Goal: Ask a question

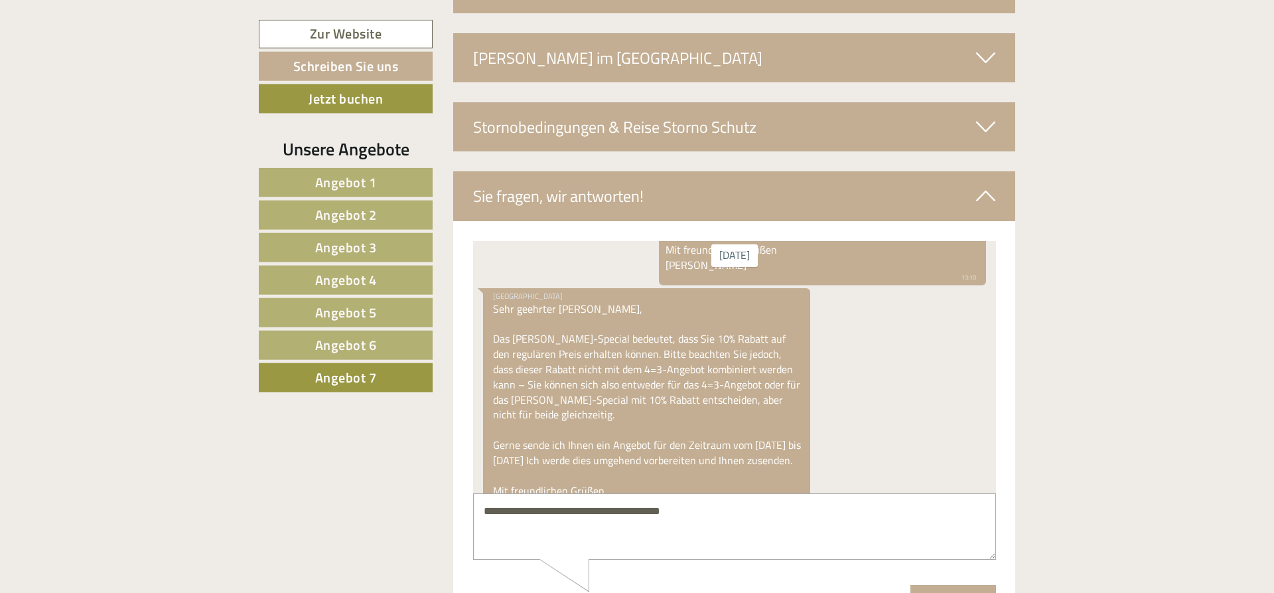
scroll to position [3078, 0]
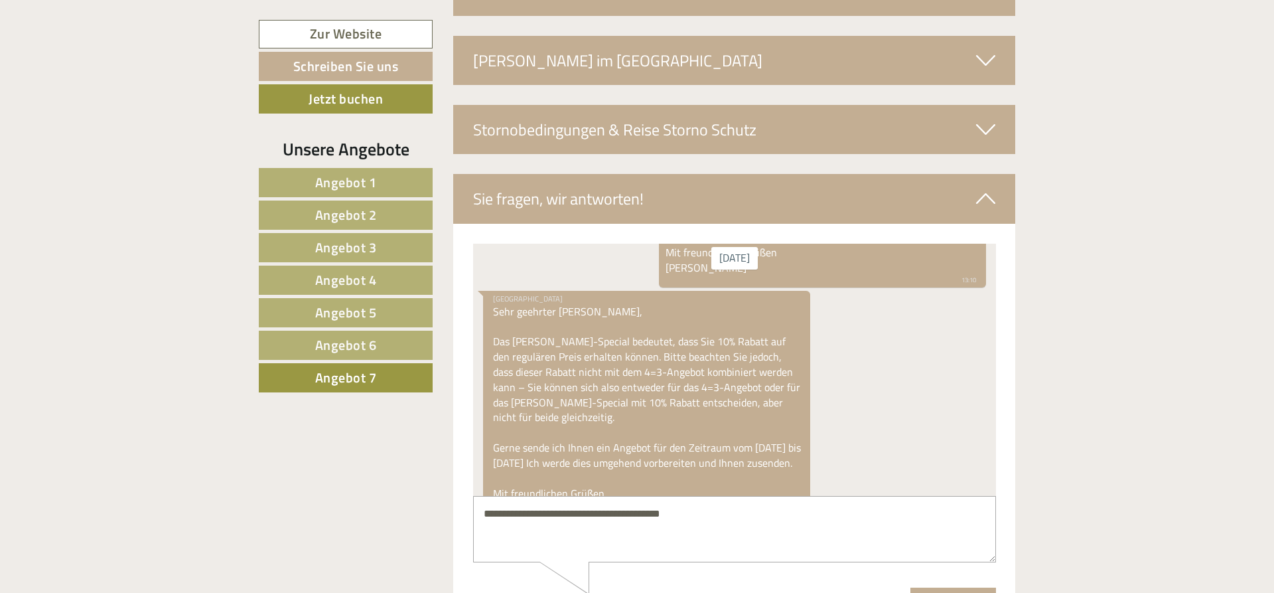
drag, startPoint x: 731, startPoint y: 524, endPoint x: 396, endPoint y: 514, distance: 336.0
click at [473, 514] on textarea "**********" at bounding box center [734, 528] width 523 height 67
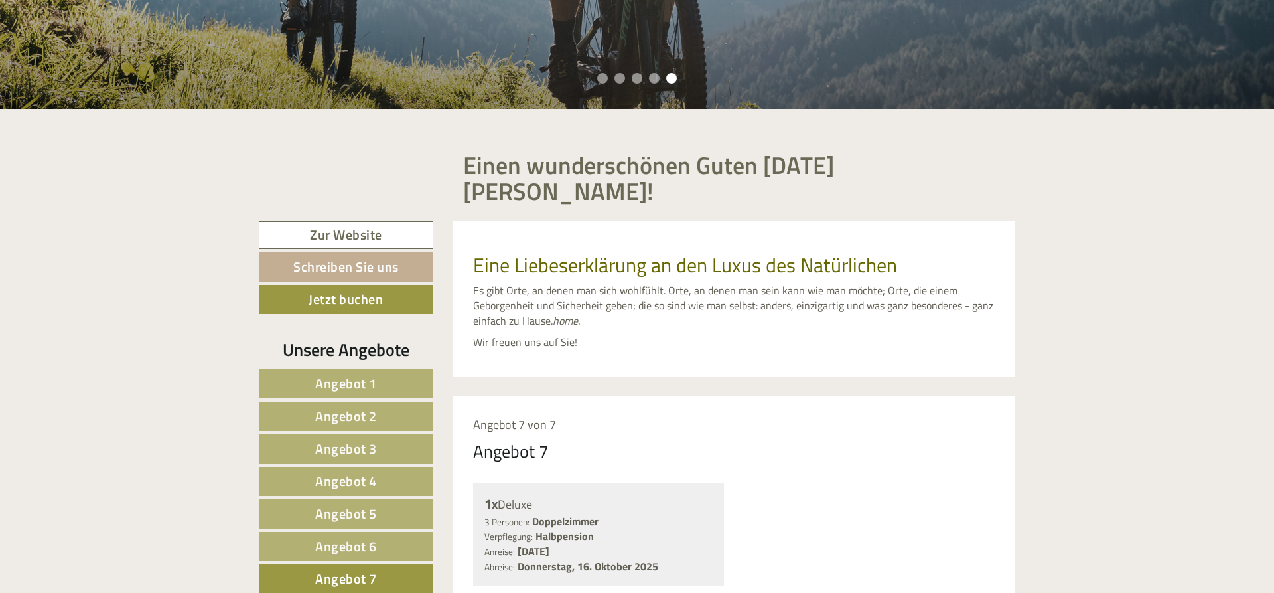
scroll to position [609, 0]
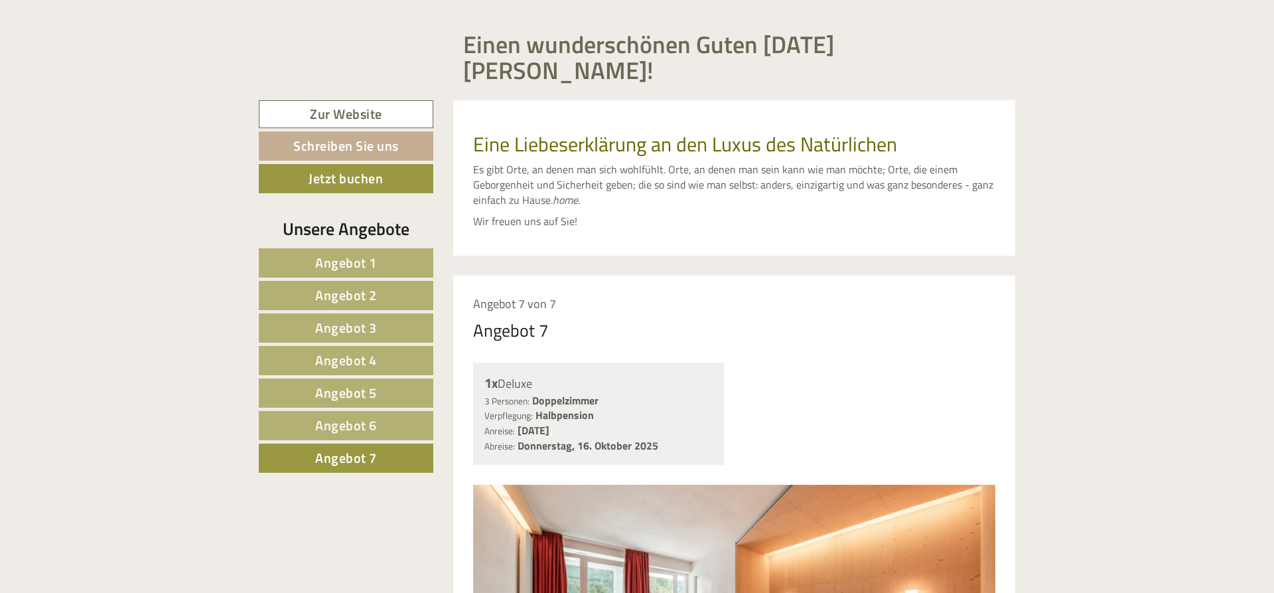
click at [370, 252] on span "Angebot 1" at bounding box center [346, 262] width 62 height 21
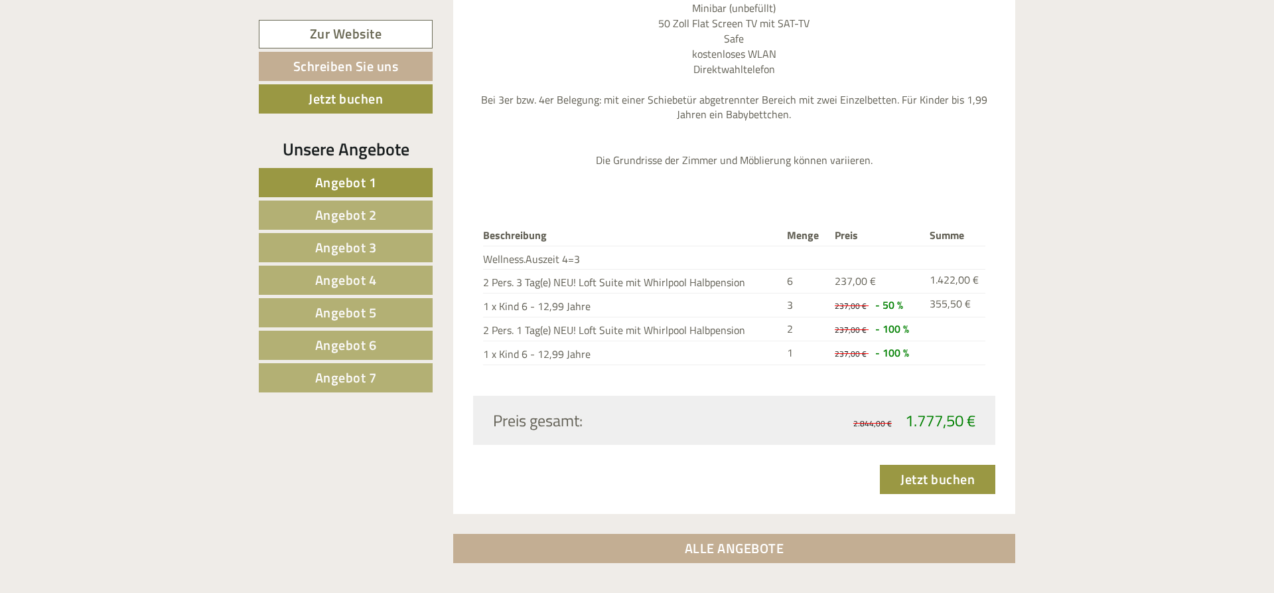
scroll to position [227, 0]
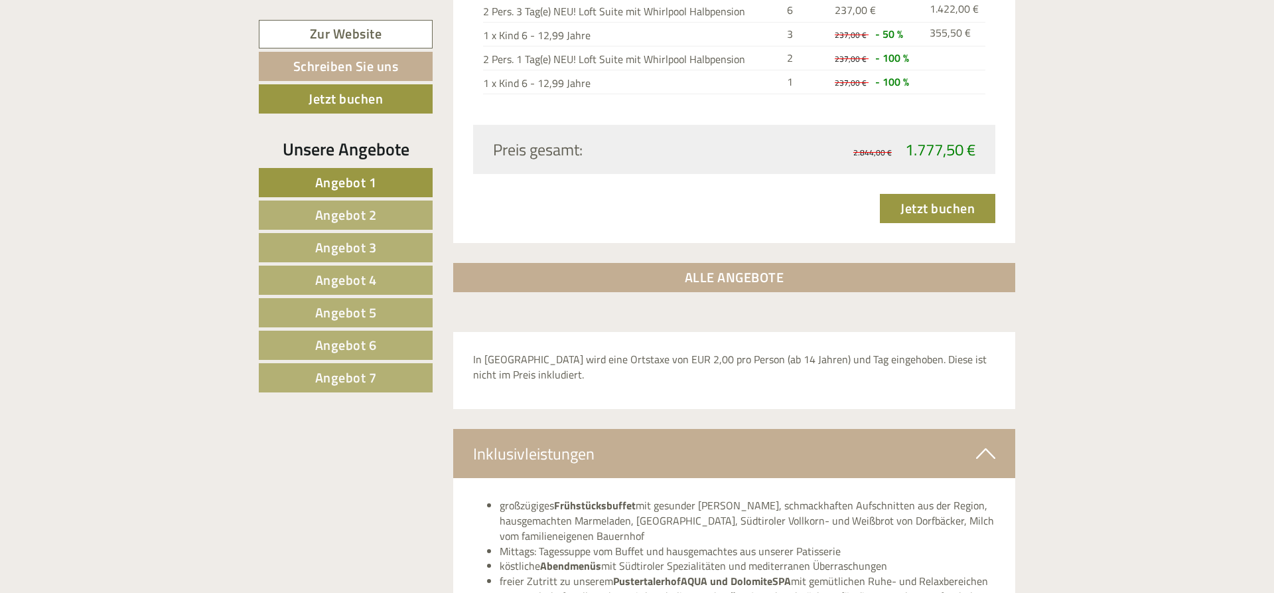
click at [386, 376] on link "Angebot 7" at bounding box center [346, 377] width 174 height 29
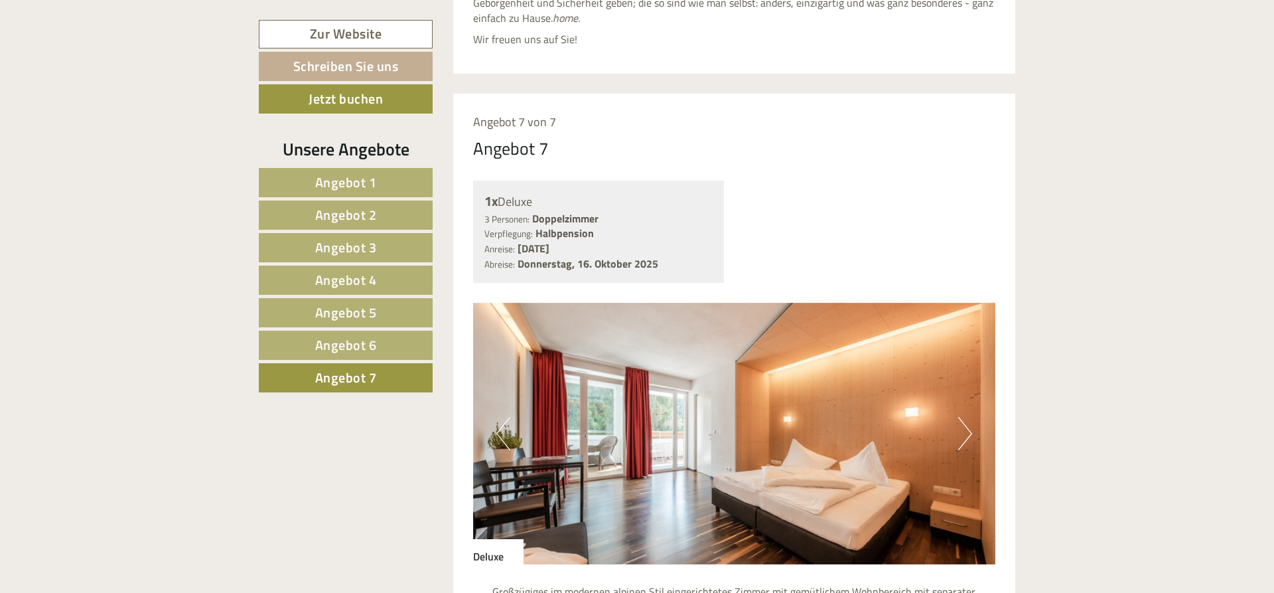
scroll to position [859, 0]
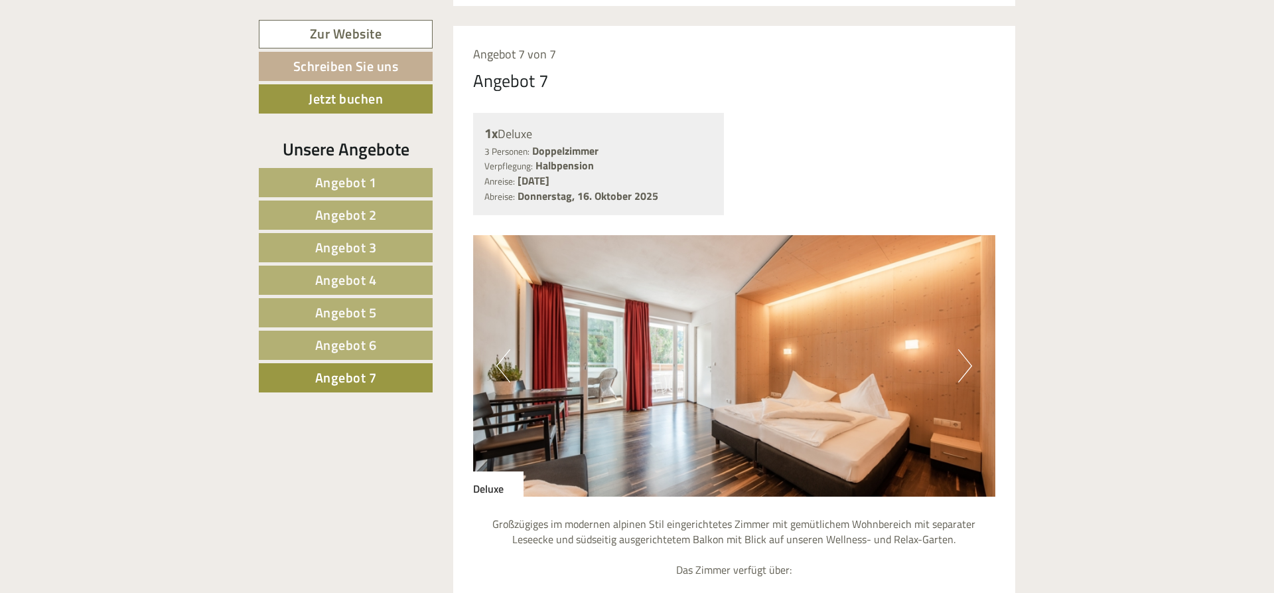
click at [968, 349] on button "Next" at bounding box center [965, 365] width 14 height 33
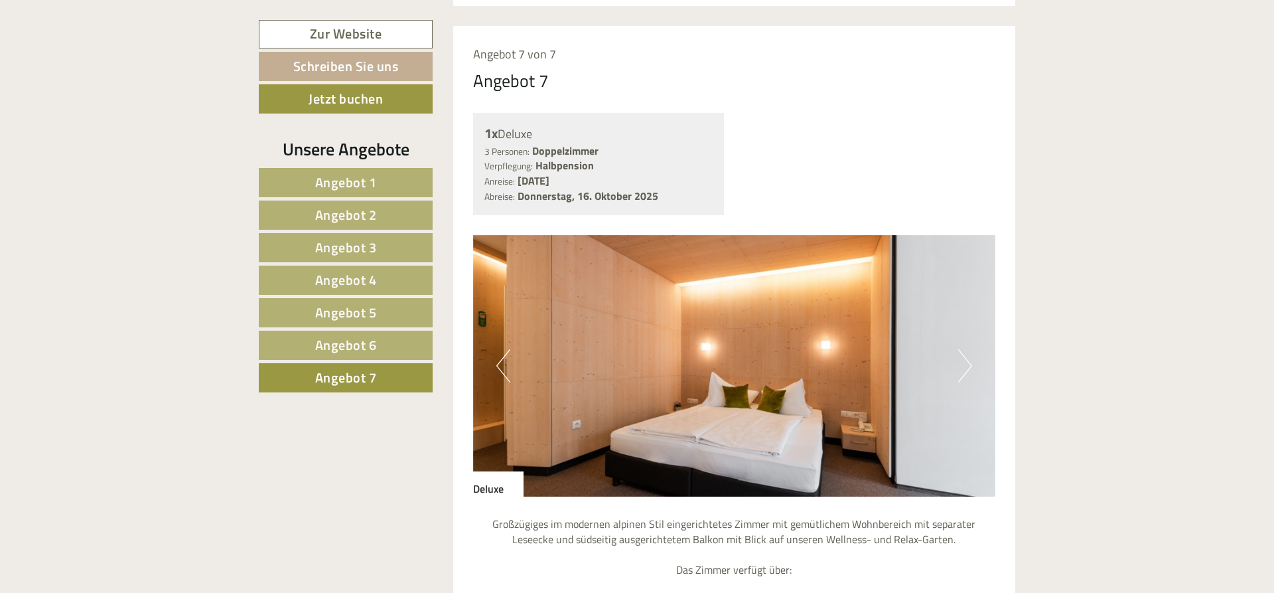
click at [968, 349] on button "Next" at bounding box center [965, 365] width 14 height 33
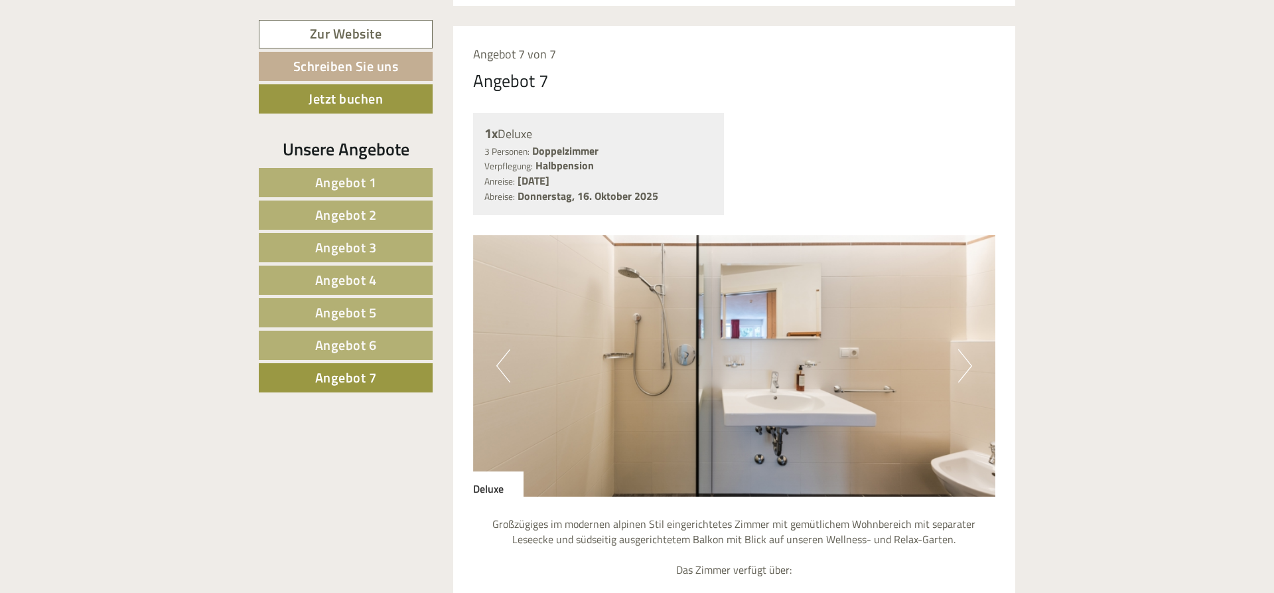
click at [968, 349] on button "Next" at bounding box center [965, 365] width 14 height 33
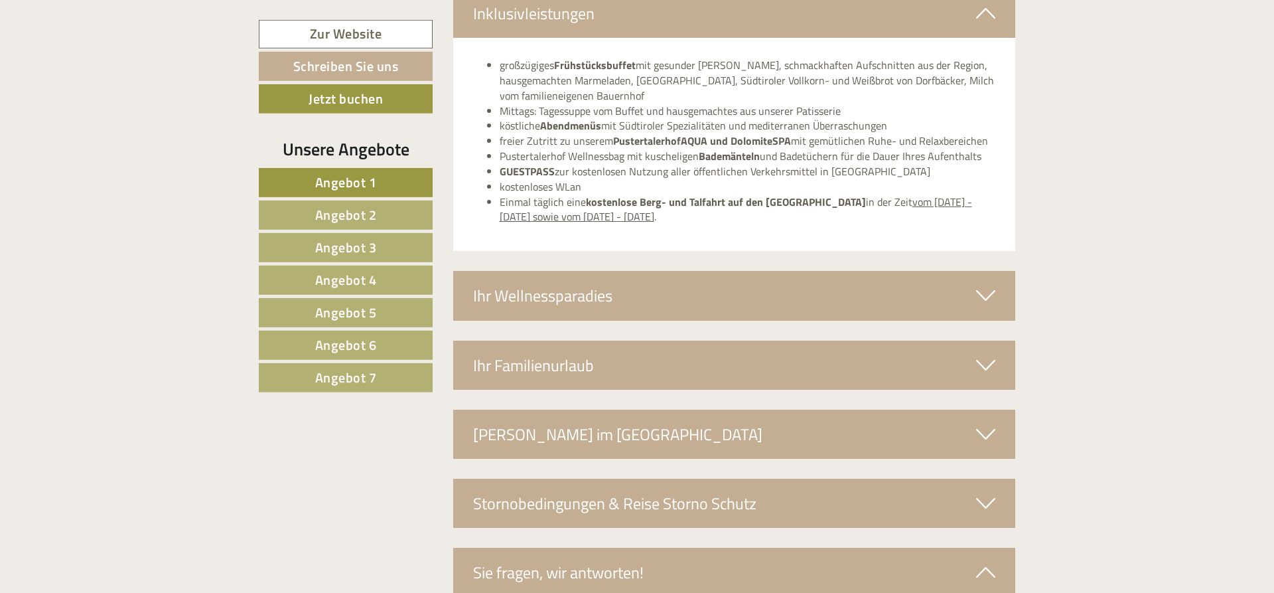
scroll to position [4469, 0]
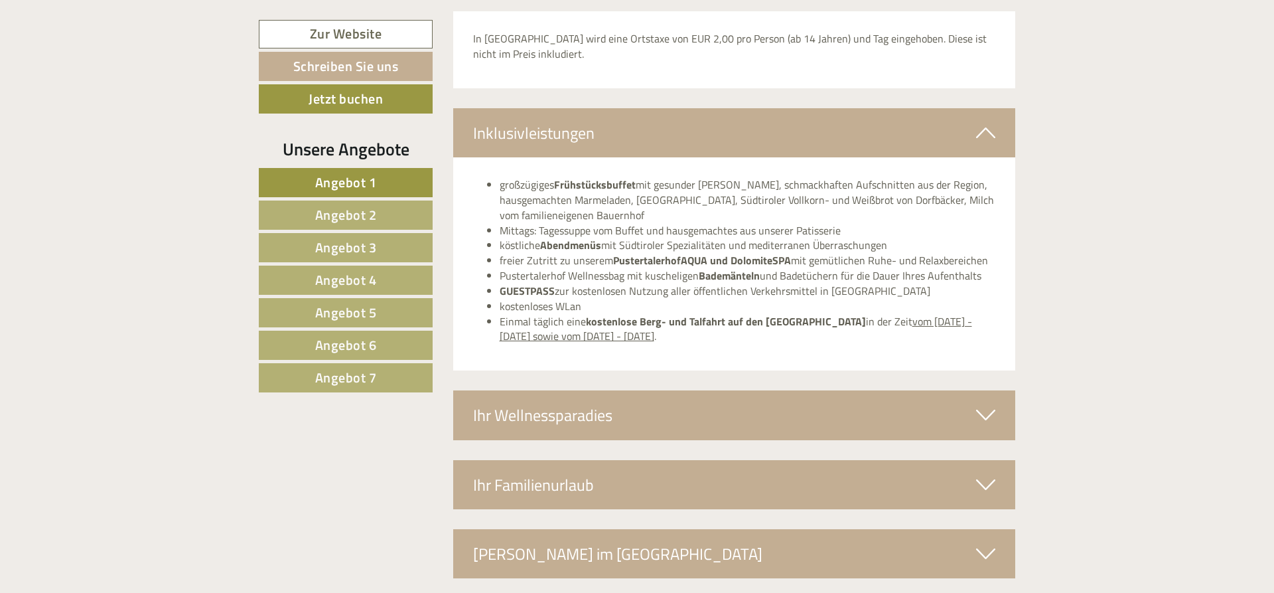
drag, startPoint x: 380, startPoint y: 214, endPoint x: 380, endPoint y: 224, distance: 9.3
click at [381, 220] on link "Angebot 2" at bounding box center [346, 214] width 174 height 29
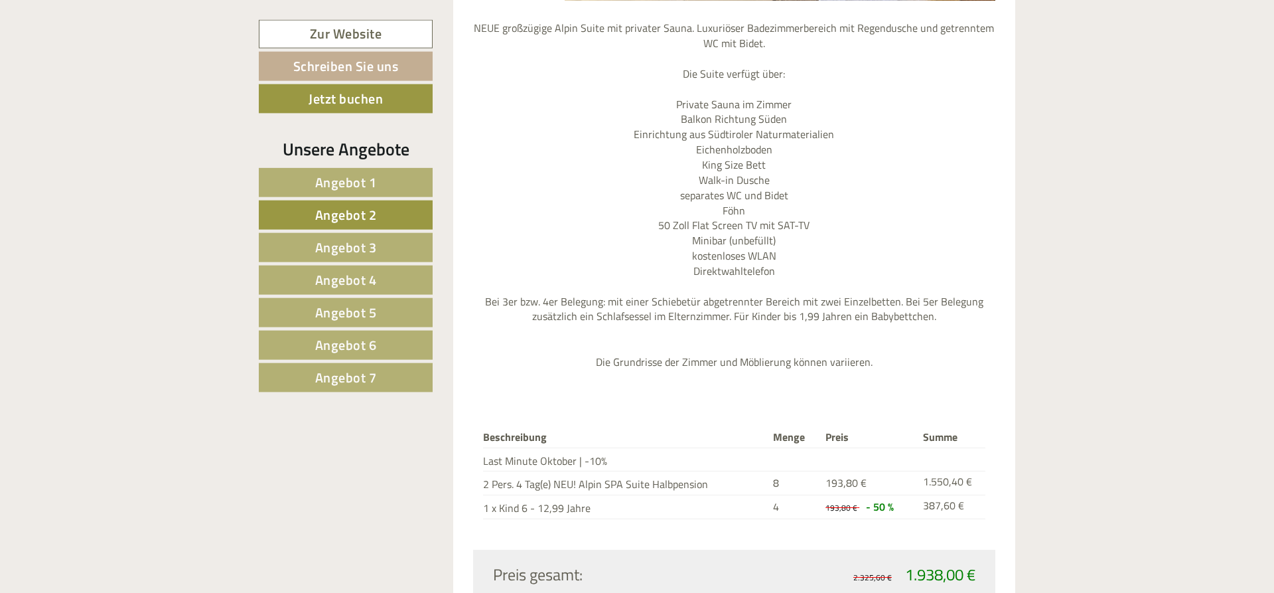
scroll to position [1468, 0]
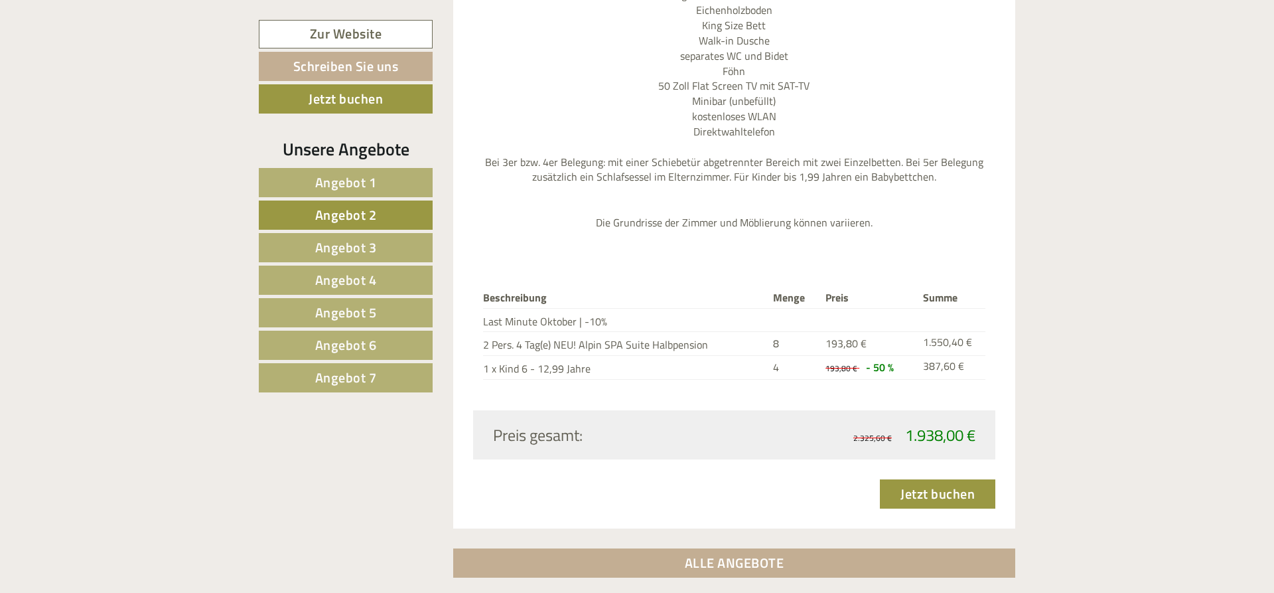
click at [343, 246] on span "Angebot 3" at bounding box center [346, 247] width 62 height 21
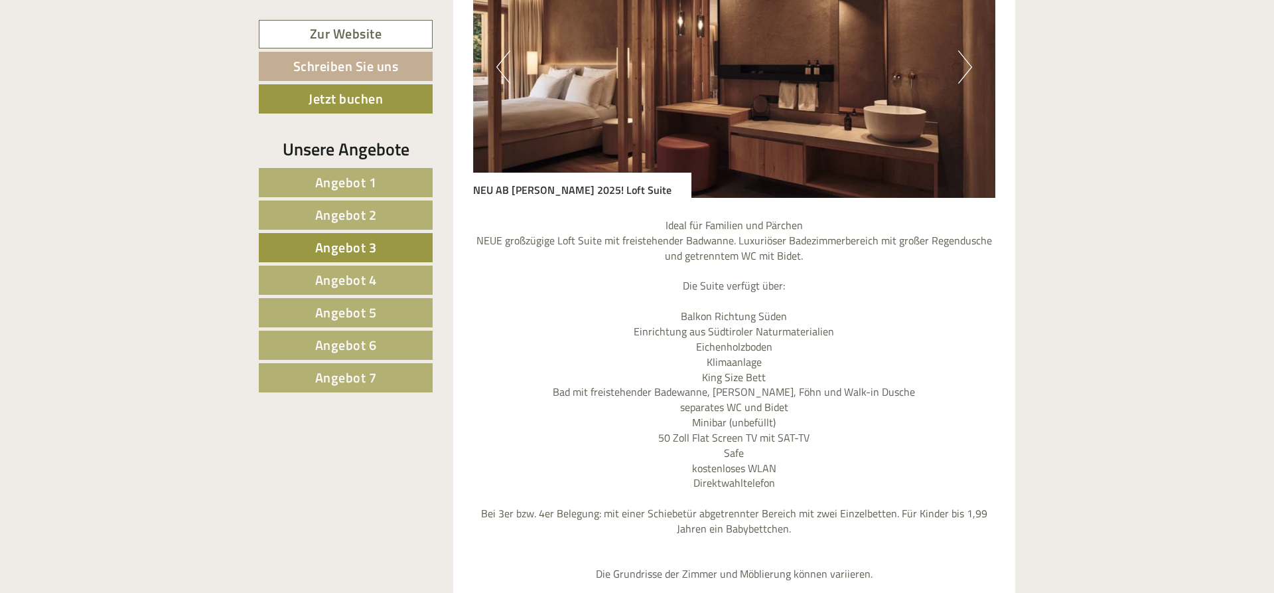
scroll to position [1333, 0]
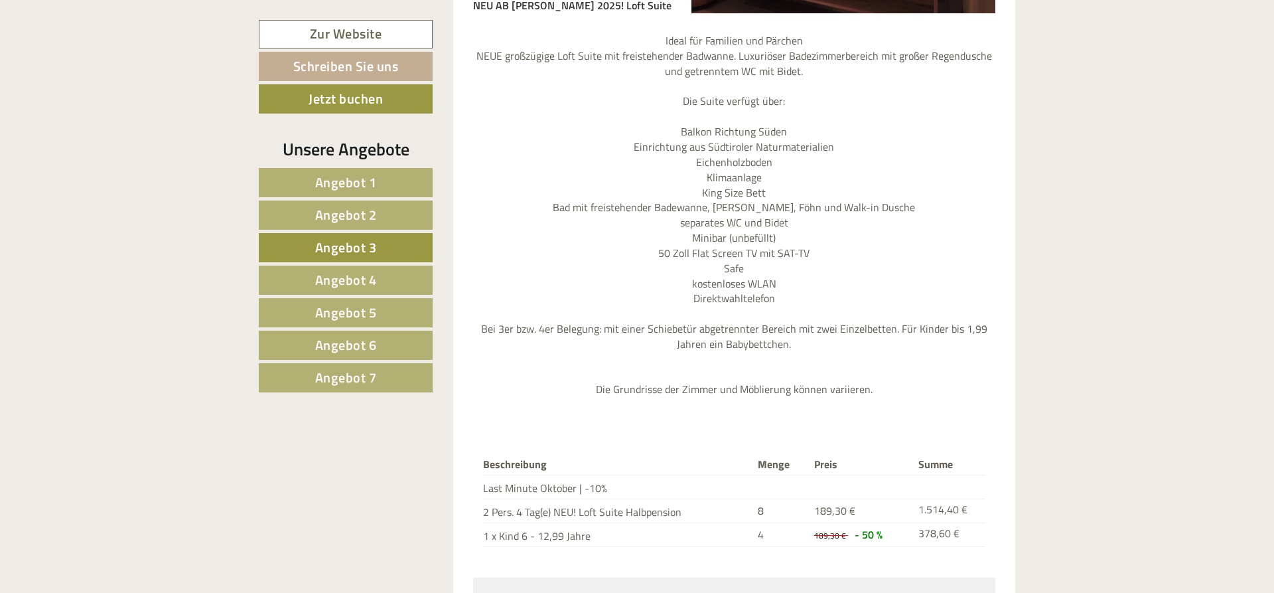
click at [353, 271] on span "Angebot 4" at bounding box center [346, 279] width 62 height 21
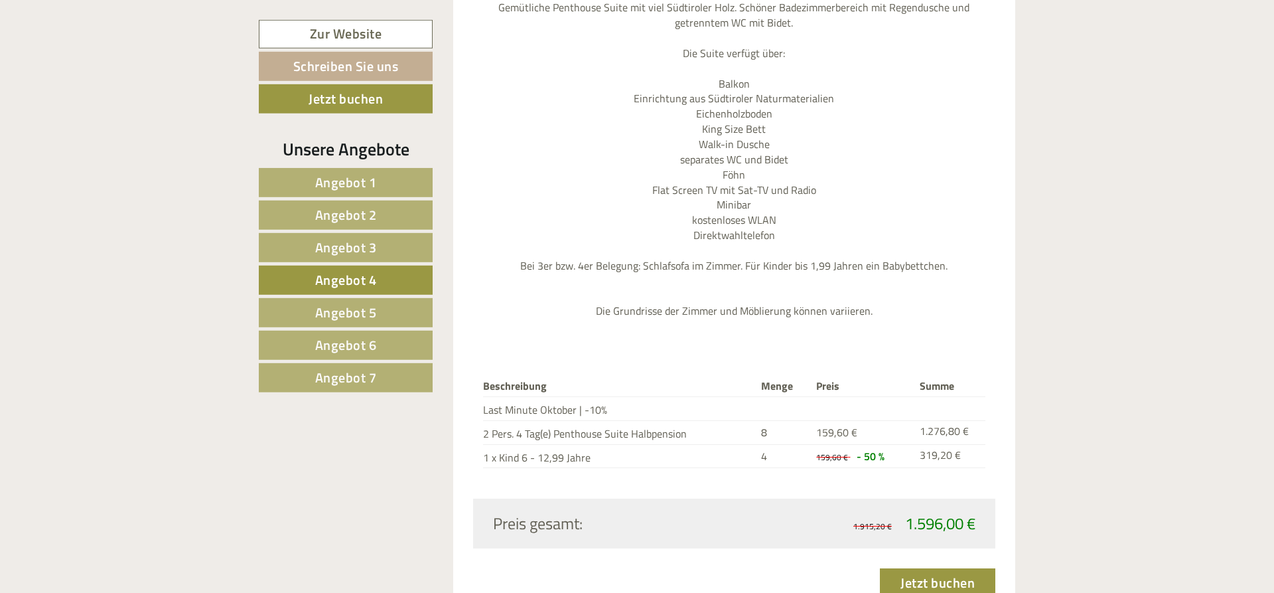
scroll to position [1468, 0]
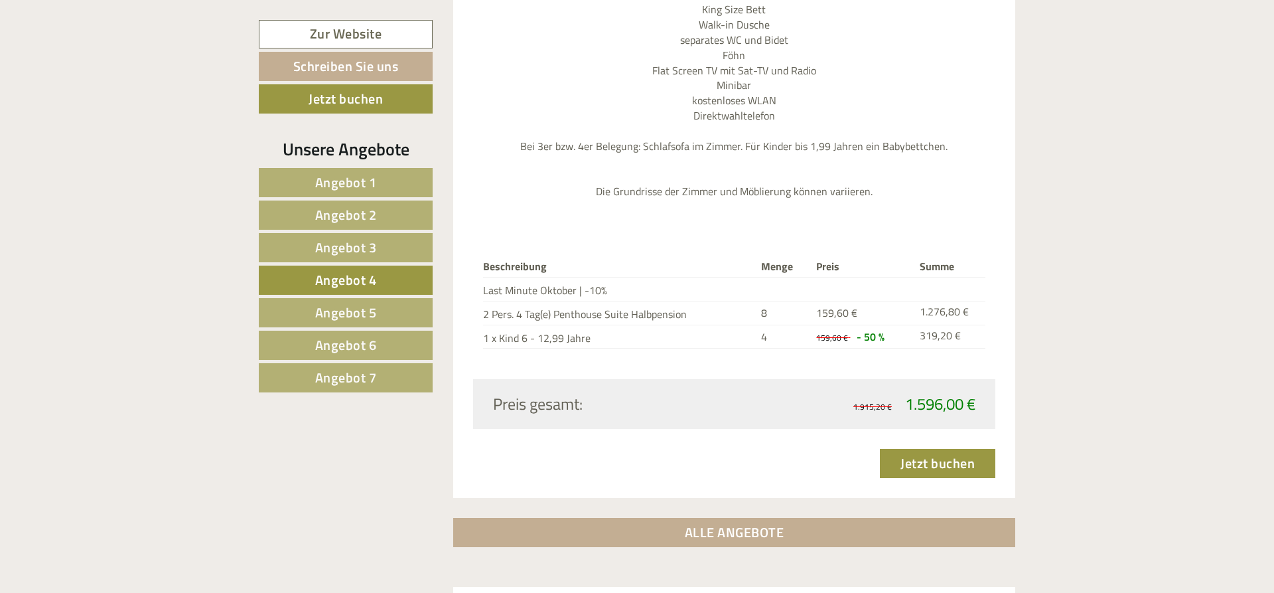
click at [356, 315] on span "Angebot 5" at bounding box center [346, 312] width 62 height 21
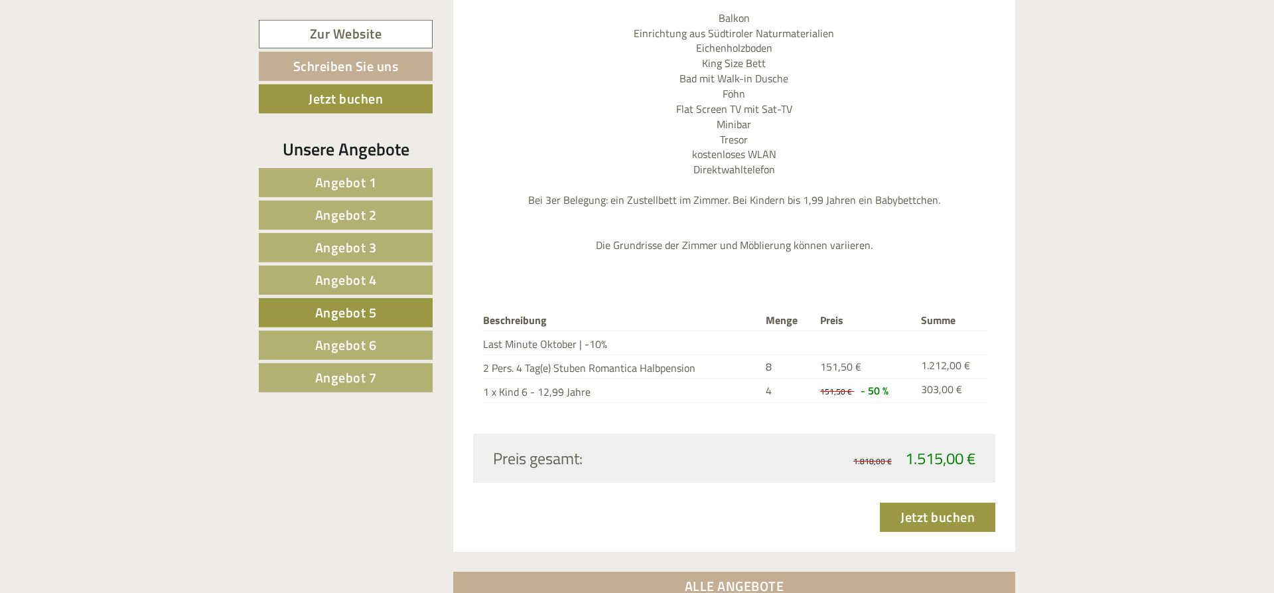
scroll to position [1400, 0]
drag, startPoint x: 364, startPoint y: 343, endPoint x: 372, endPoint y: 345, distance: 8.1
click at [365, 345] on span "Angebot 6" at bounding box center [346, 345] width 62 height 21
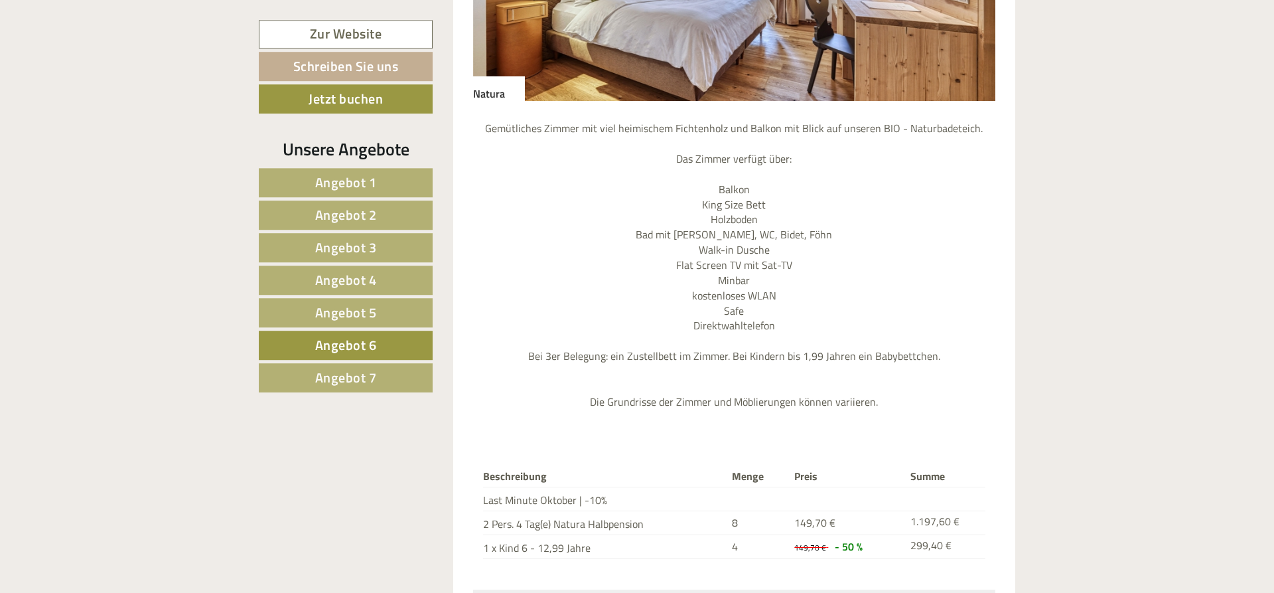
scroll to position [1332, 0]
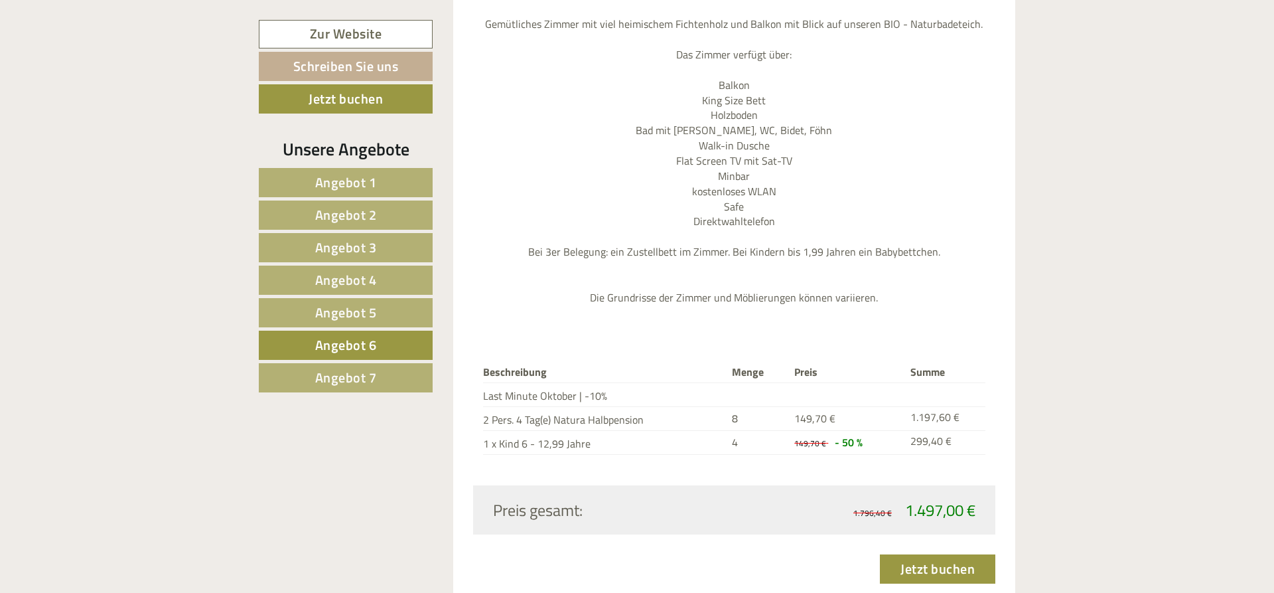
click at [359, 382] on span "Angebot 7" at bounding box center [346, 377] width 62 height 21
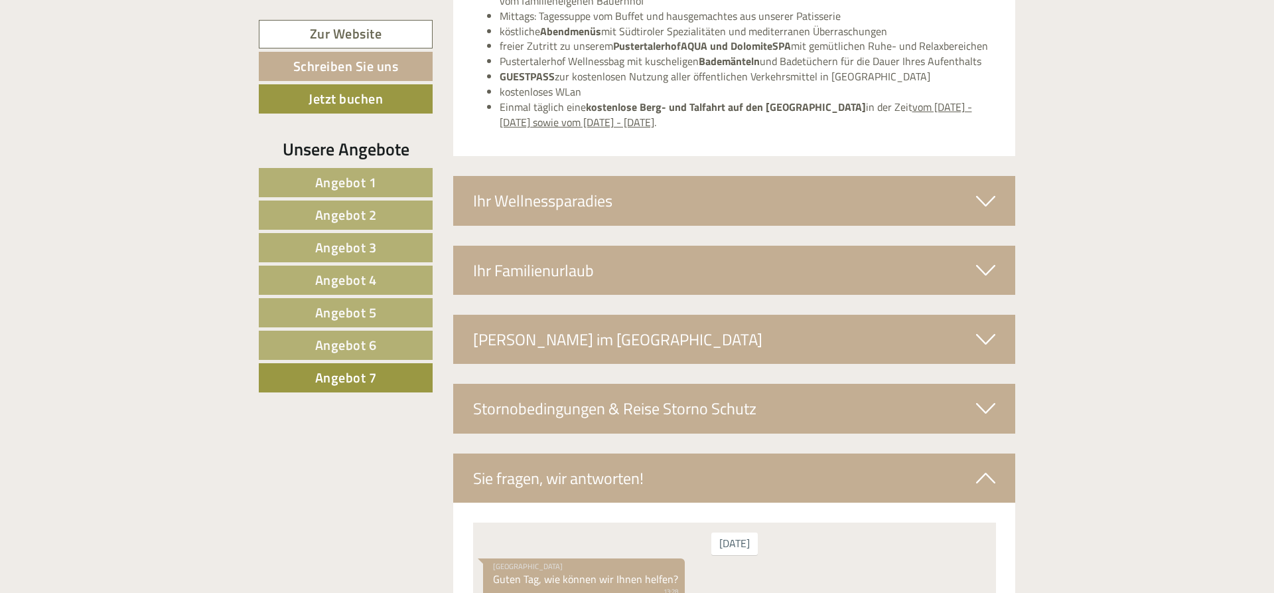
scroll to position [2551, 0]
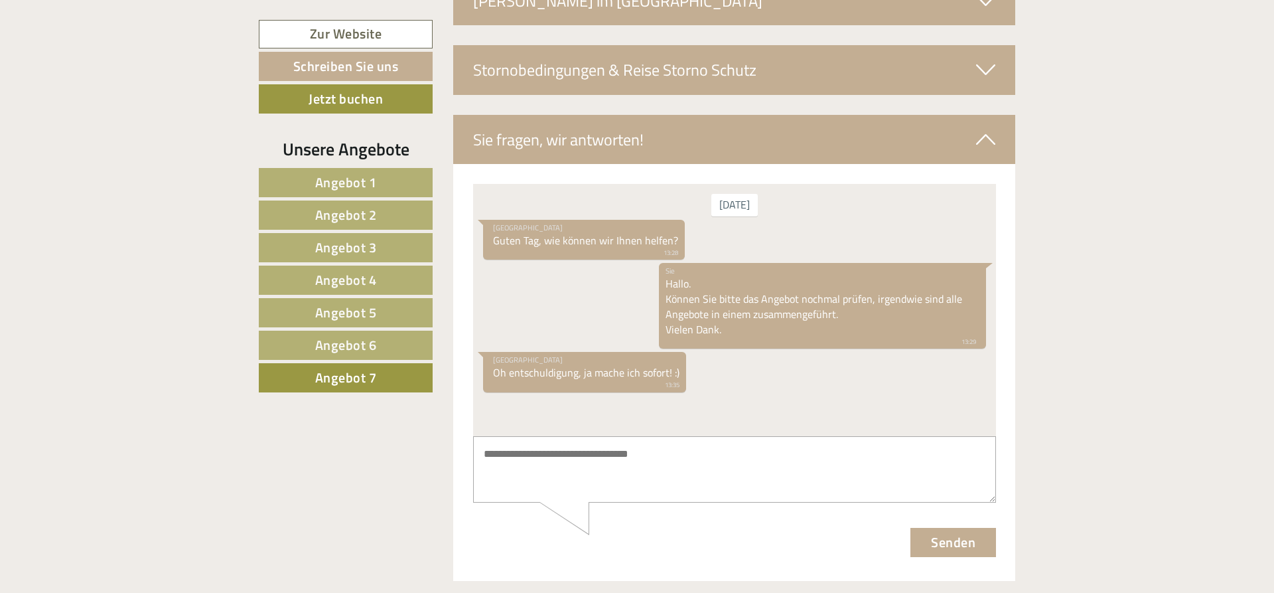
click at [728, 459] on textarea at bounding box center [734, 468] width 523 height 67
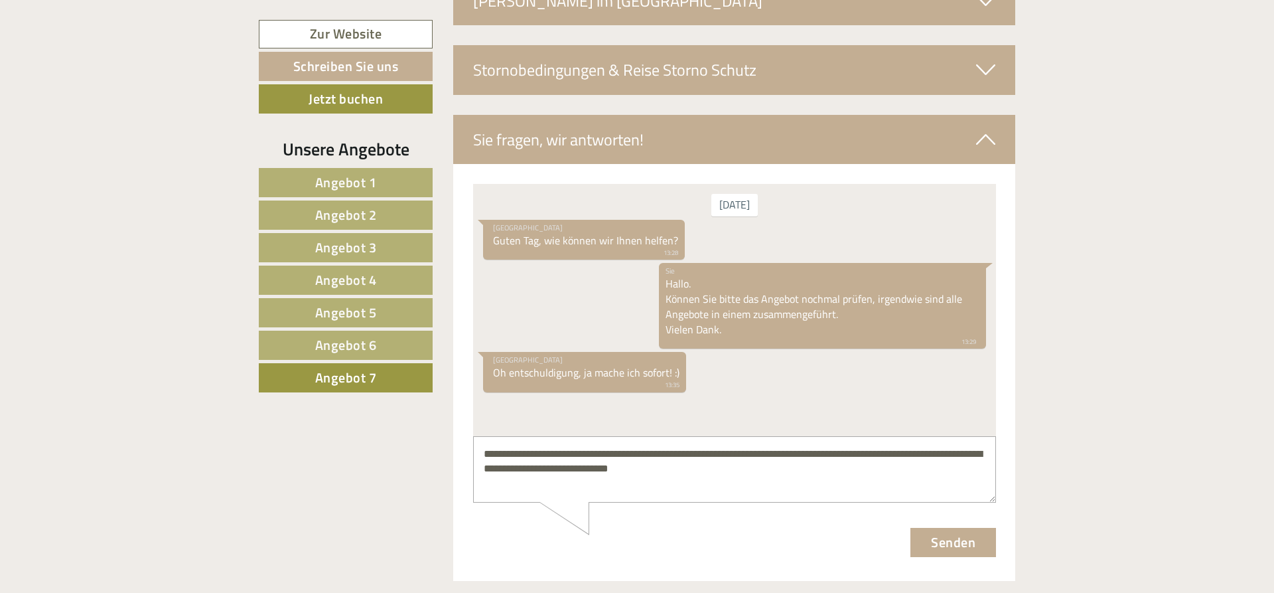
click at [745, 455] on textarea "**********" at bounding box center [734, 468] width 523 height 67
click at [848, 455] on textarea "**********" at bounding box center [734, 468] width 523 height 67
click at [895, 471] on textarea "**********" at bounding box center [734, 468] width 523 height 67
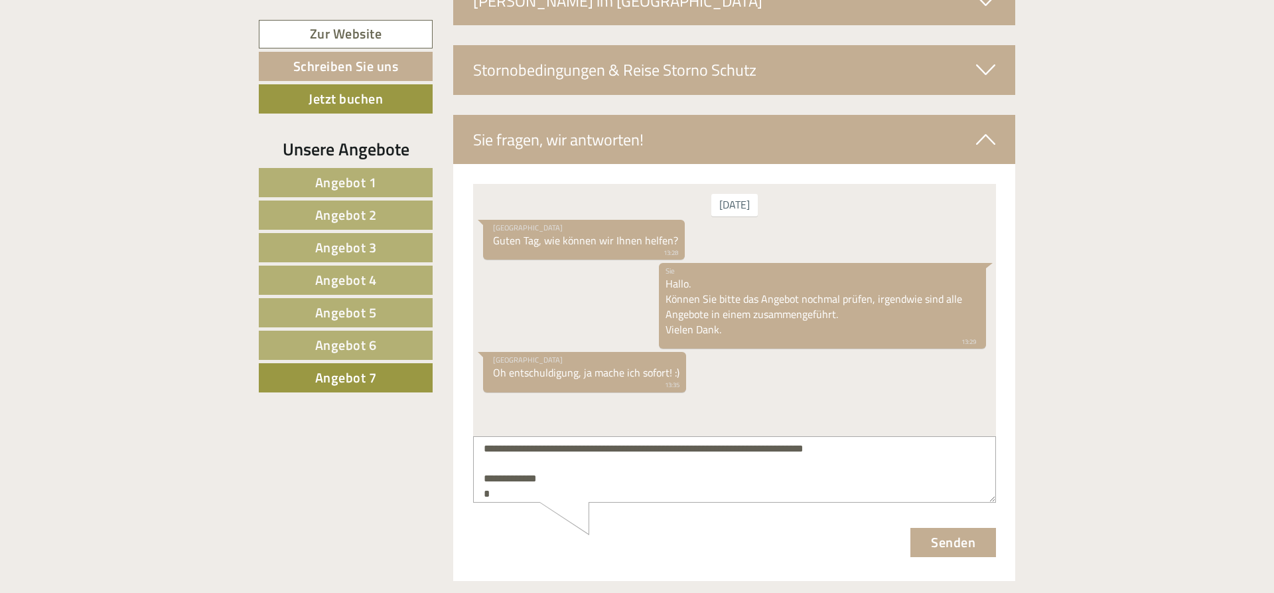
scroll to position [21, 0]
type textarea "**********"
click at [971, 535] on button "Senden" at bounding box center [953, 541] width 86 height 29
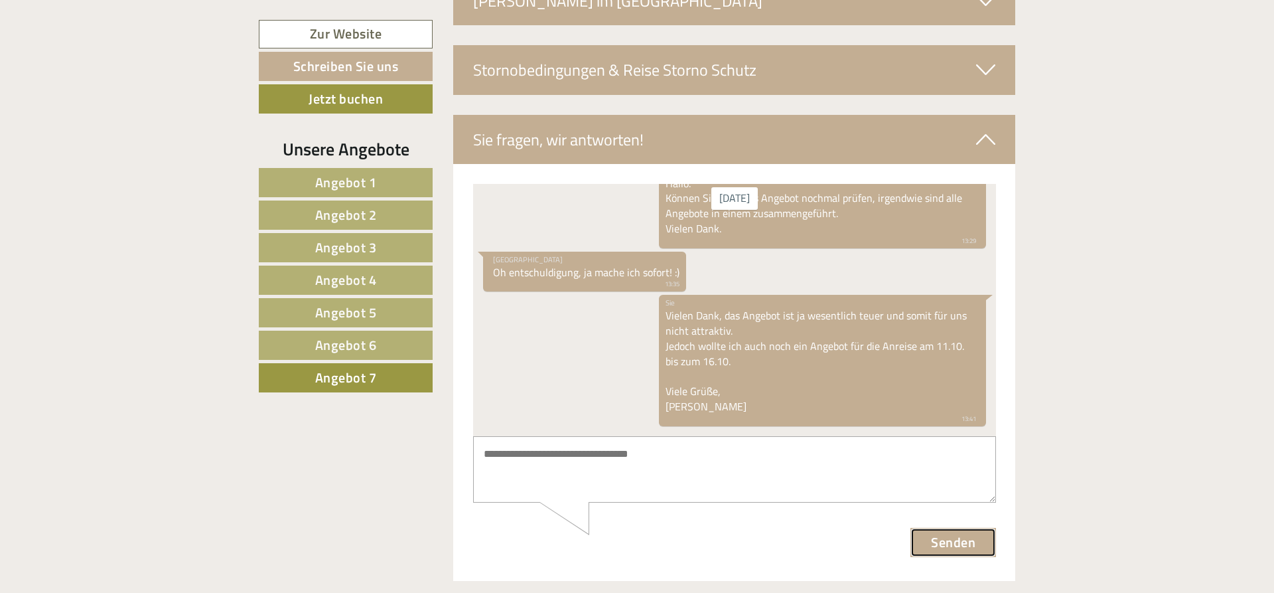
scroll to position [104, 0]
